Goal: Task Accomplishment & Management: Use online tool/utility

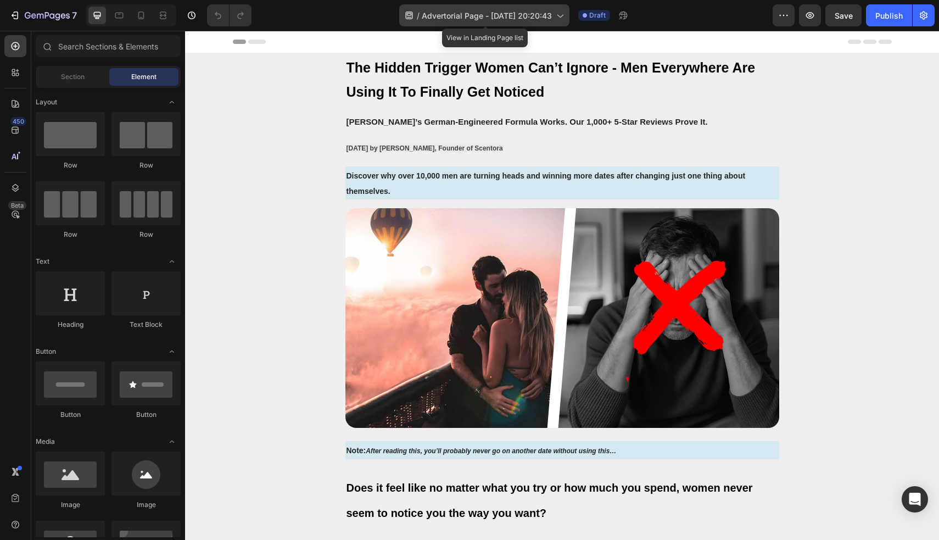
click at [145, 17] on icon at bounding box center [141, 15] width 11 height 11
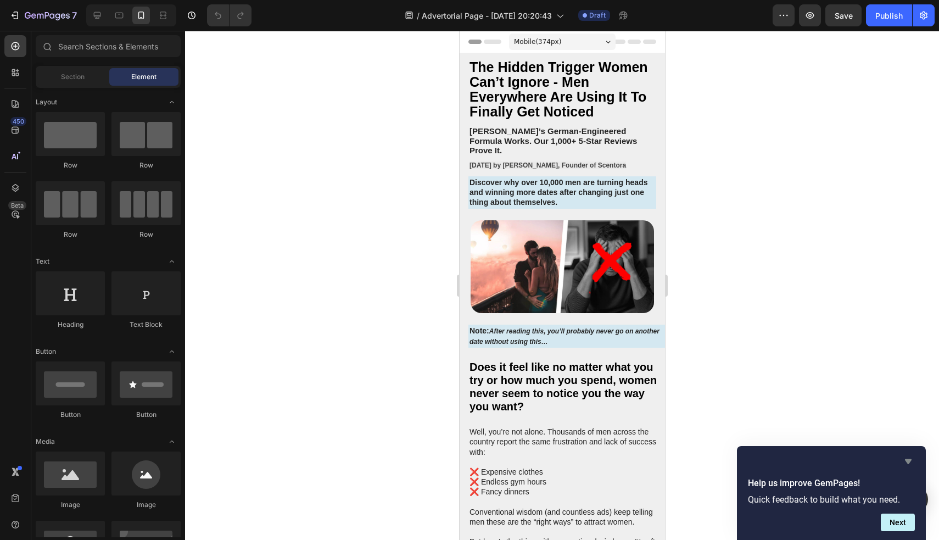
click at [908, 462] on icon "Hide survey" at bounding box center [908, 461] width 7 height 5
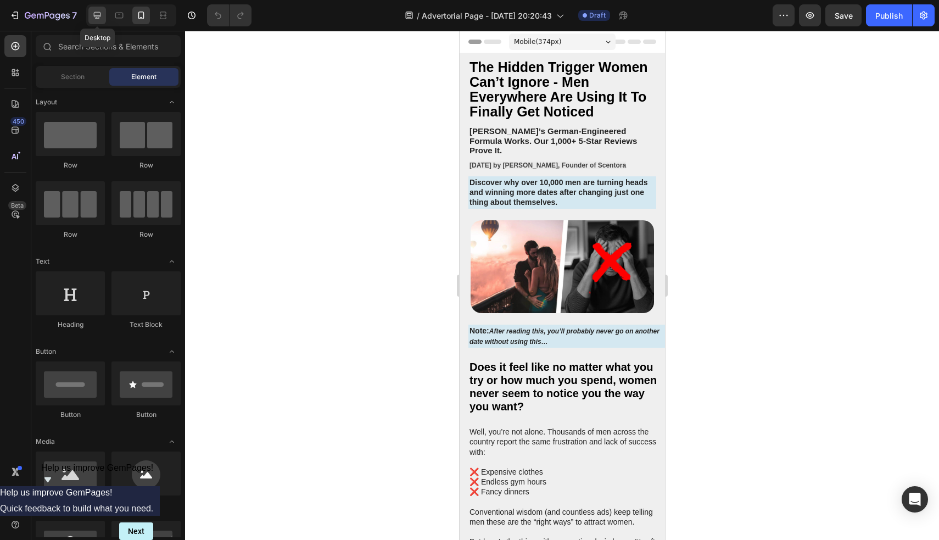
click at [91, 12] on div at bounding box center [97, 16] width 18 height 18
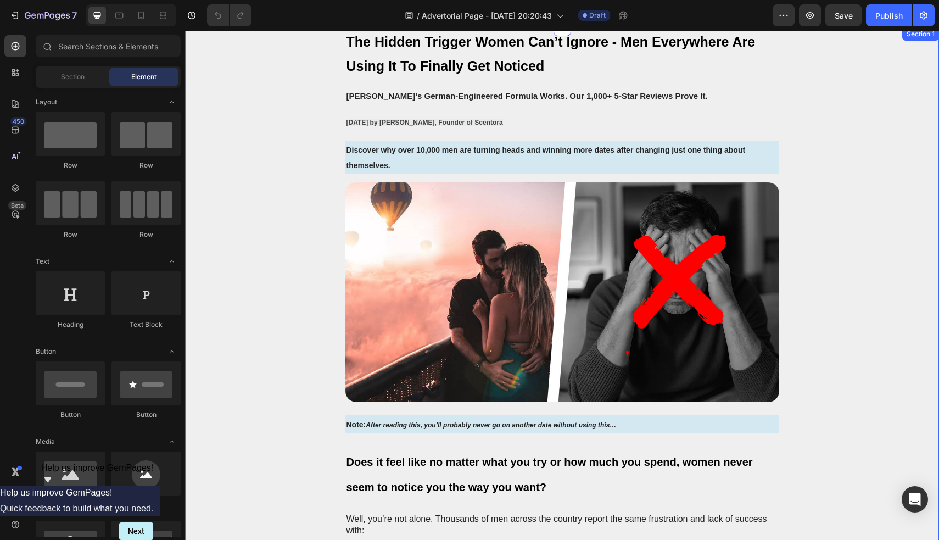
scroll to position [25, 0]
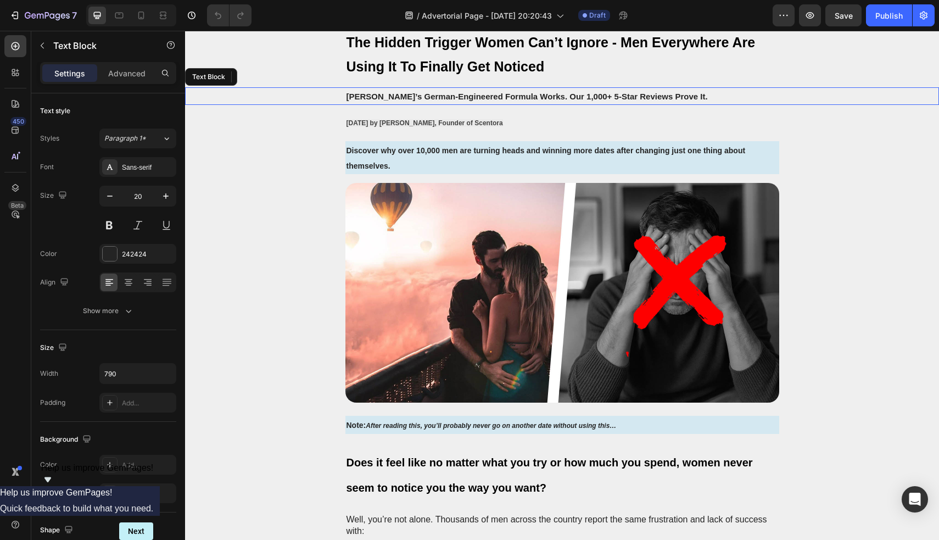
click at [557, 98] on span "[PERSON_NAME]’s German-Engineered Formula Works. Our 1,000+ 5-Star Reviews Prov…" at bounding box center [527, 96] width 361 height 9
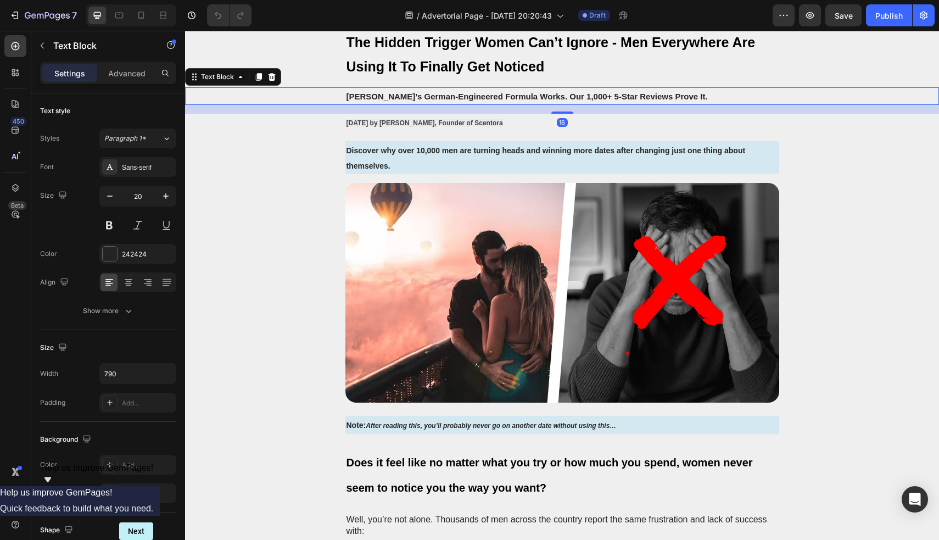
click at [562, 98] on span "[PERSON_NAME]’s German-Engineered Formula Works. Our 1,000+ 5-Star Reviews Prov…" at bounding box center [527, 96] width 361 height 9
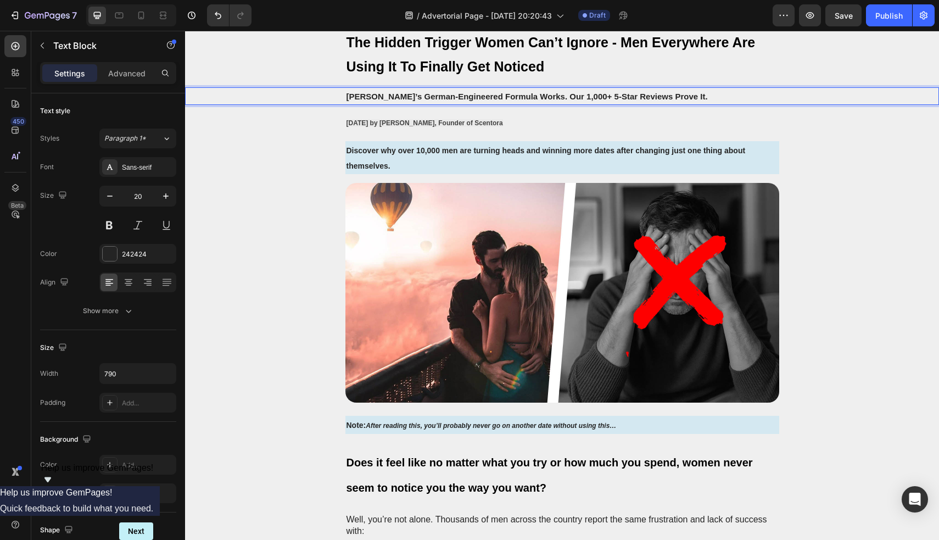
click at [557, 98] on span "[PERSON_NAME]’s German-Engineered Formula Works. Our 1,000+ 5-Star Reviews Prov…" at bounding box center [527, 96] width 361 height 9
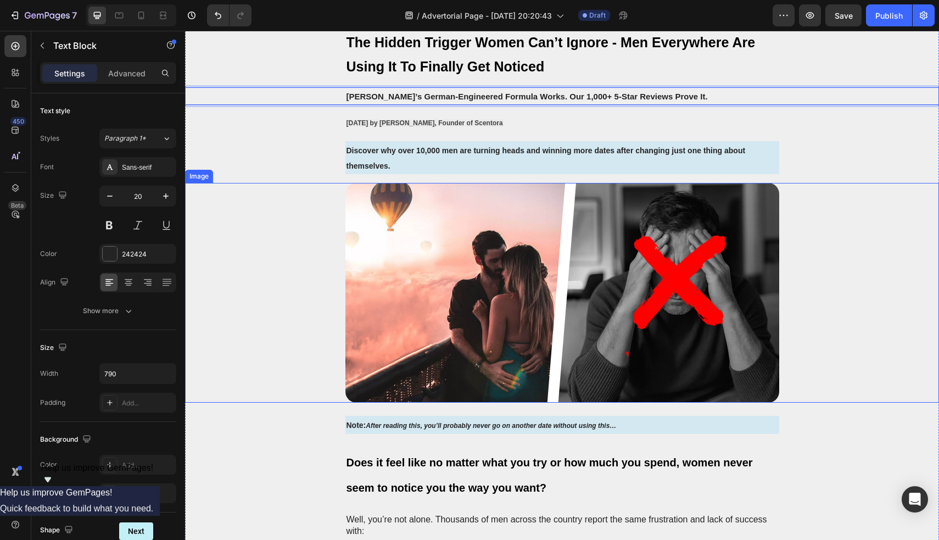
click at [309, 183] on div at bounding box center [562, 293] width 732 height 220
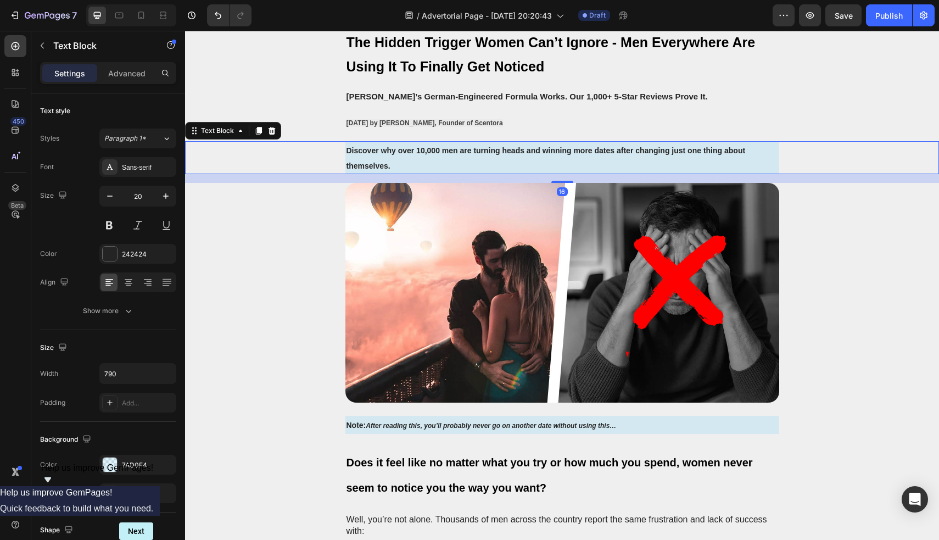
click at [449, 150] on span "Discover why over 10,000 men are turning heads and winning more dates after cha…" at bounding box center [546, 158] width 399 height 24
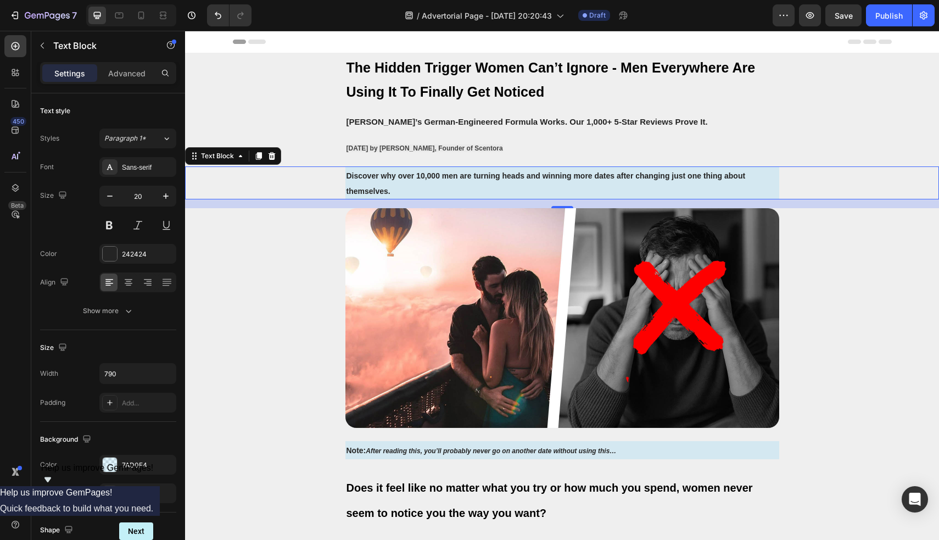
scroll to position [0, 0]
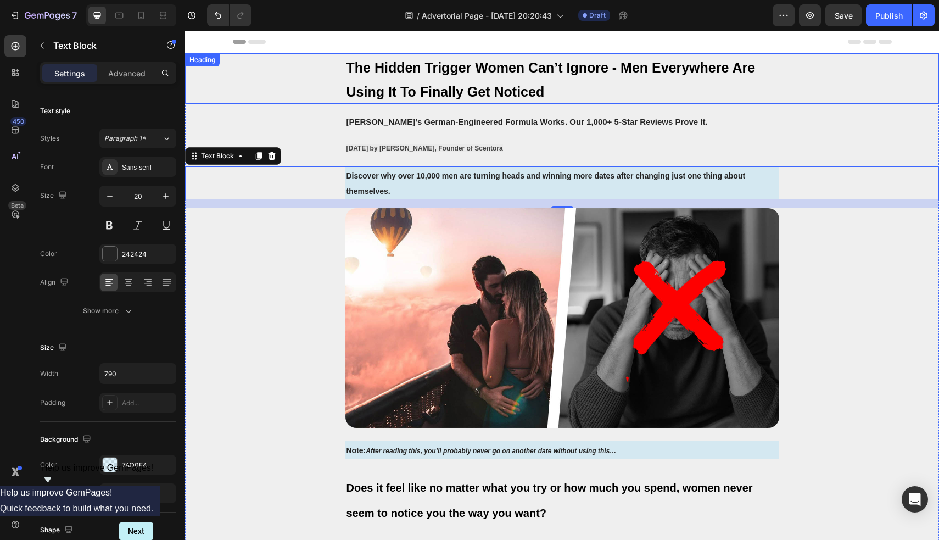
click at [480, 86] on span "The Hidden Trigger Women Can’t Ignore - Men Everywhere Are Using It To Finally …" at bounding box center [551, 80] width 409 height 40
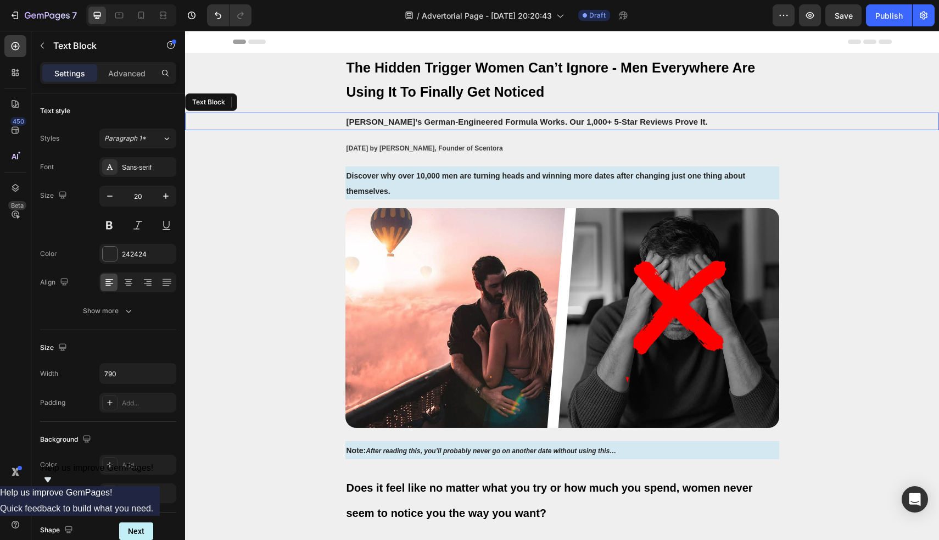
click at [553, 125] on span "[PERSON_NAME]’s German-Engineered Formula Works. Our 1,000+ 5-Star Reviews Prov…" at bounding box center [527, 121] width 361 height 9
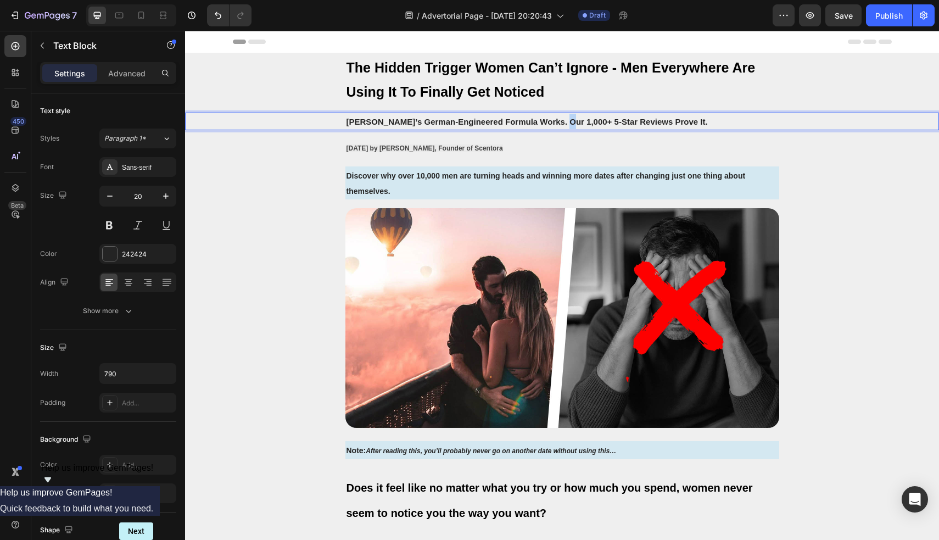
click at [556, 122] on span "[PERSON_NAME]’s German-Engineered Formula Works. Our 1,000+ 5-Star Reviews Prov…" at bounding box center [527, 121] width 361 height 9
click at [556, 123] on span "[PERSON_NAME]’s German-Engineered Formula Works. Our 1,000+ 5-Star Reviews Prov…" at bounding box center [527, 121] width 361 height 9
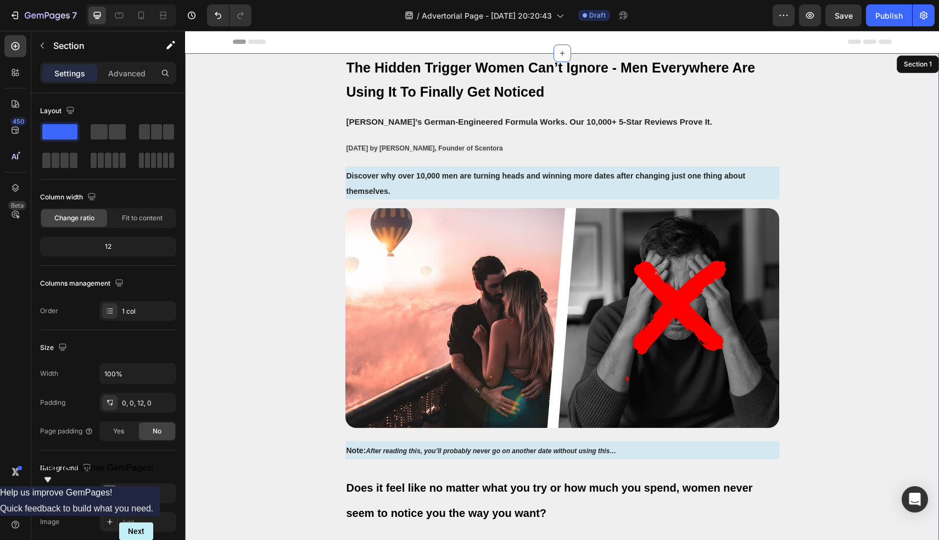
click at [147, 19] on icon at bounding box center [141, 15] width 11 height 11
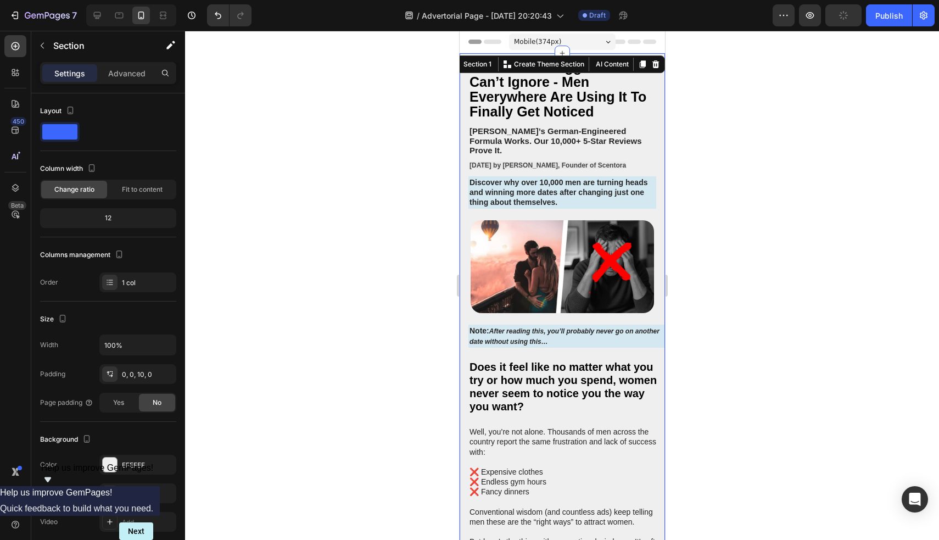
click at [781, 115] on div at bounding box center [562, 285] width 754 height 509
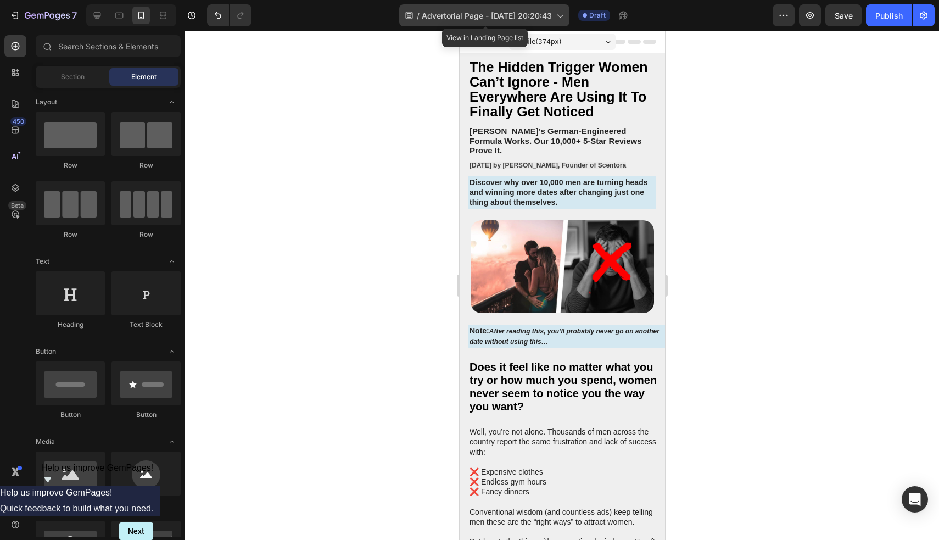
click at [523, 21] on div "/ Advertorial Page - [DATE] 20:20:43" at bounding box center [484, 15] width 170 height 22
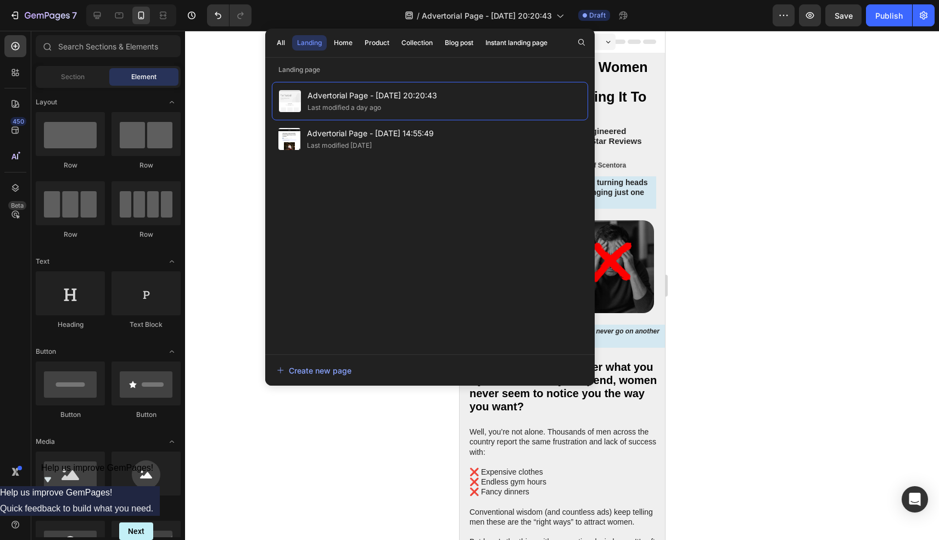
click at [779, 121] on div at bounding box center [562, 285] width 754 height 509
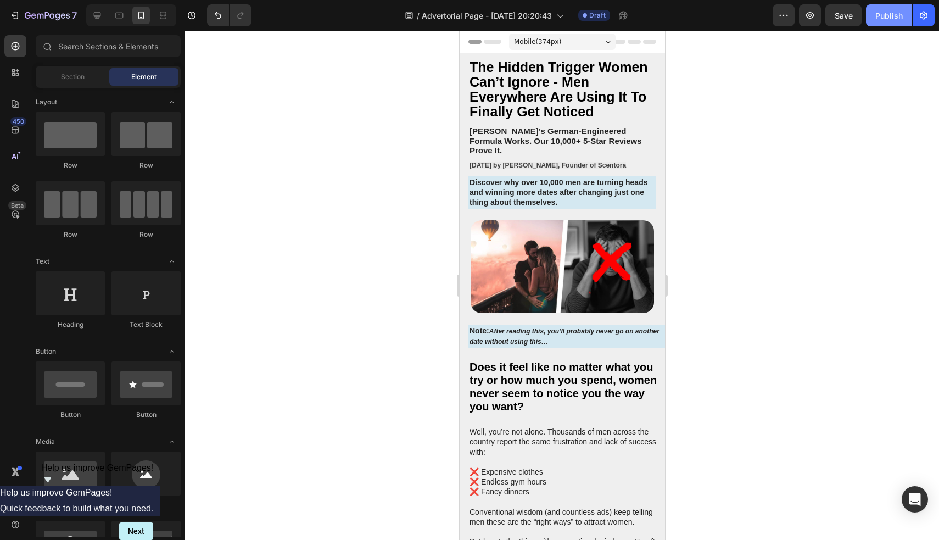
click at [907, 25] on button "Publish" at bounding box center [889, 15] width 46 height 22
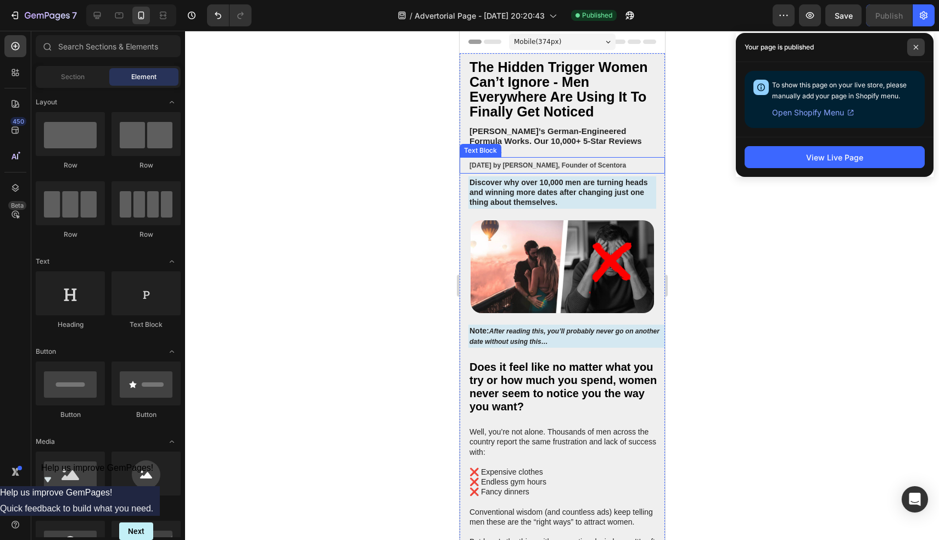
click at [921, 49] on span at bounding box center [916, 47] width 18 height 18
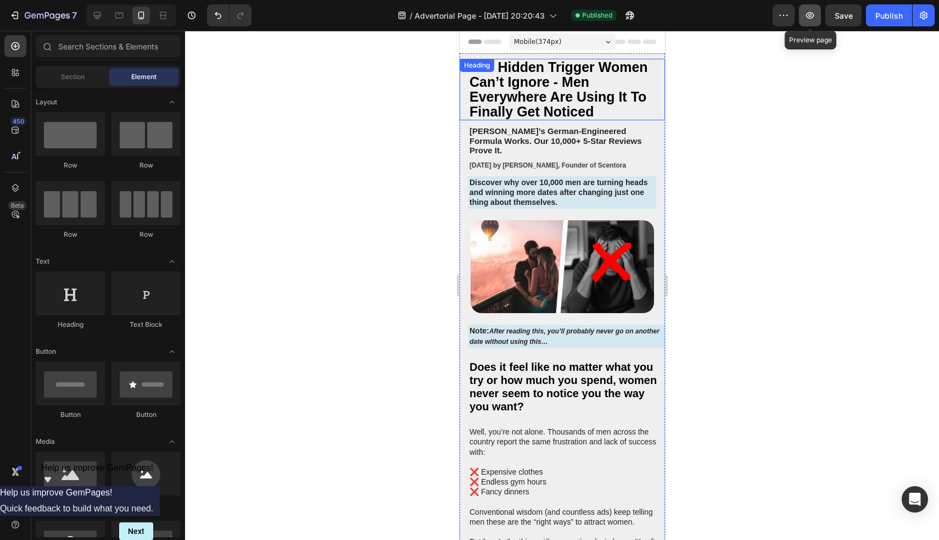
click at [816, 17] on icon "button" at bounding box center [810, 15] width 11 height 11
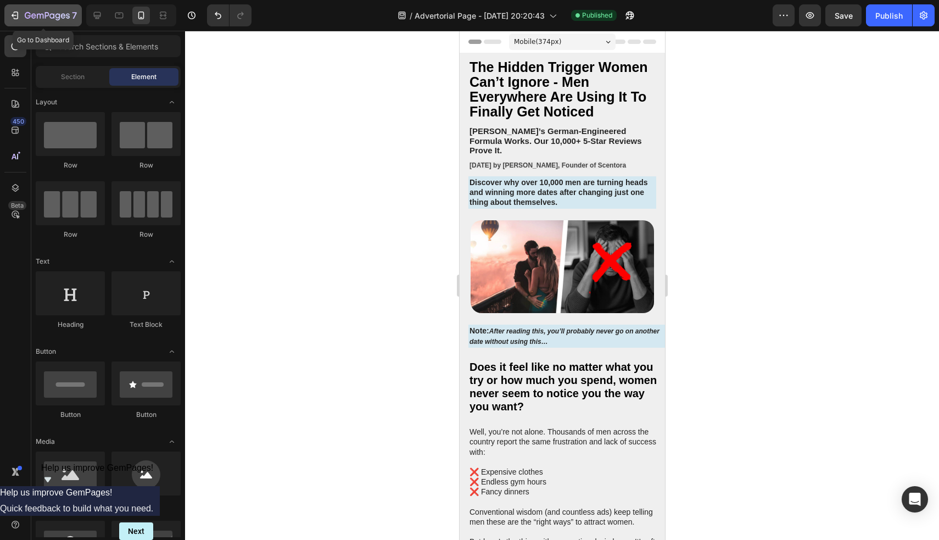
click at [23, 8] on button "7" at bounding box center [42, 15] width 77 height 22
